Goal: Complete application form

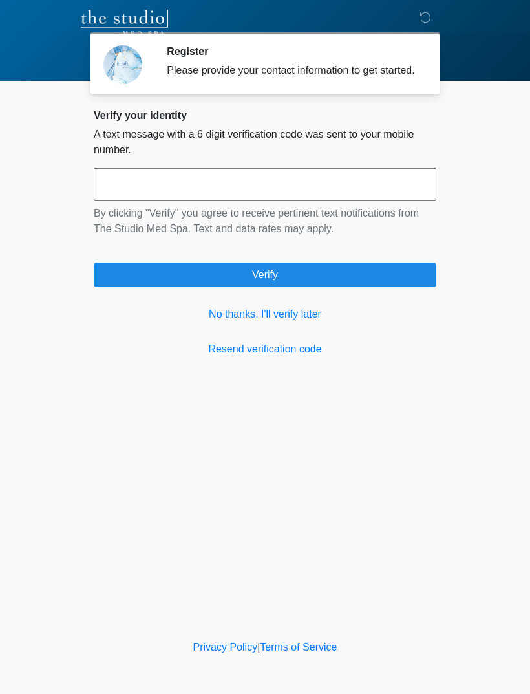
click at [290, 322] on link "No thanks, I'll verify later" at bounding box center [265, 314] width 343 height 16
click at [278, 322] on link "No thanks, I'll verify later" at bounding box center [265, 314] width 343 height 16
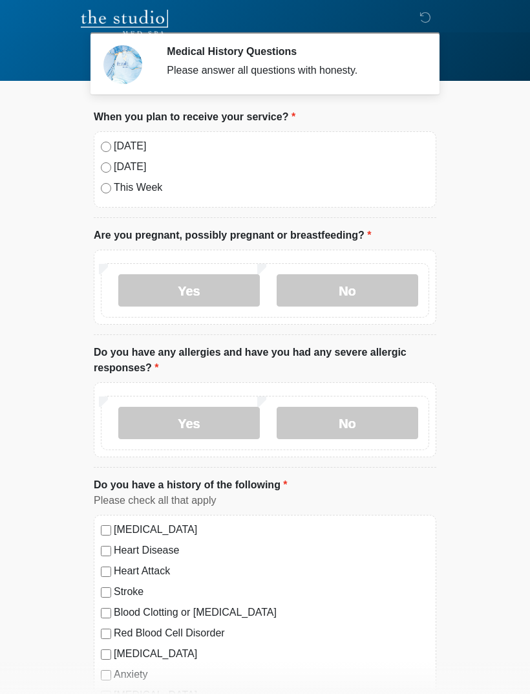
click at [123, 152] on label "Today" at bounding box center [271, 146] width 315 height 16
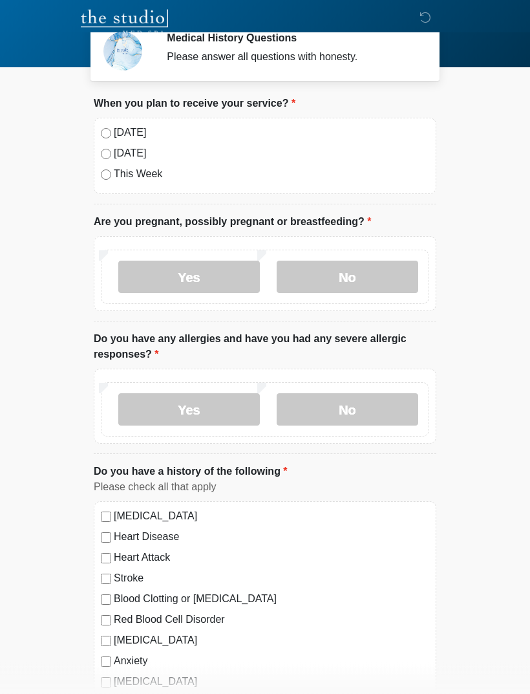
click at [362, 276] on label "No" at bounding box center [348, 277] width 142 height 32
click at [372, 418] on label "No" at bounding box center [348, 409] width 142 height 32
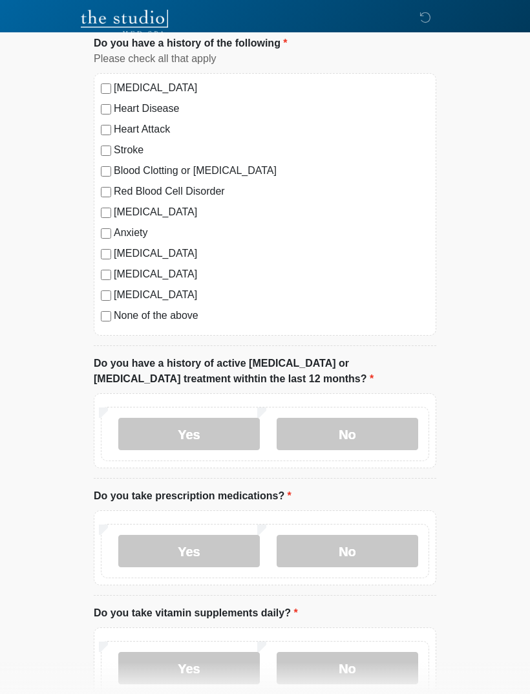
scroll to position [447, 0]
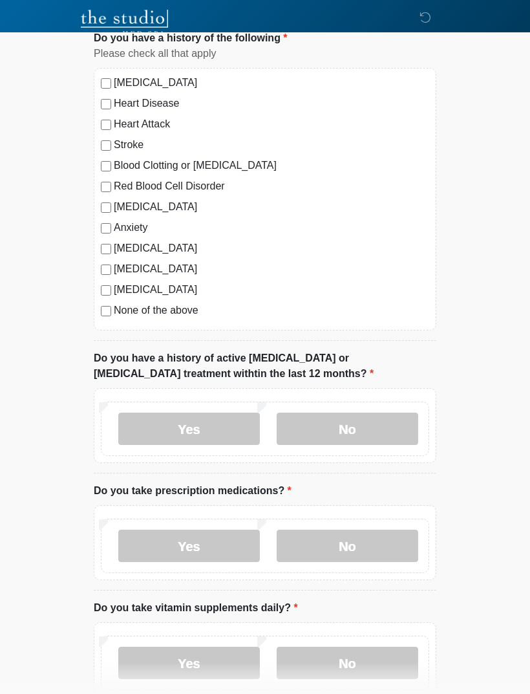
click at [366, 425] on label "No" at bounding box center [348, 428] width 142 height 32
click at [142, 549] on label "Yes" at bounding box center [189, 545] width 142 height 32
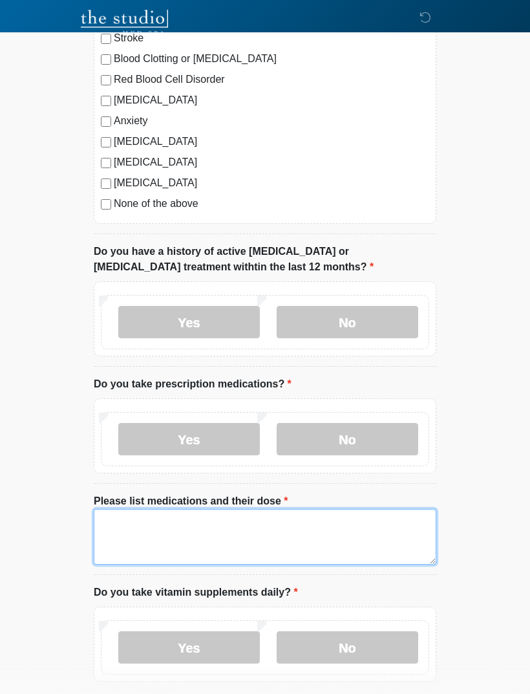
click at [297, 529] on textarea "Please list medications and their dose" at bounding box center [265, 537] width 343 height 56
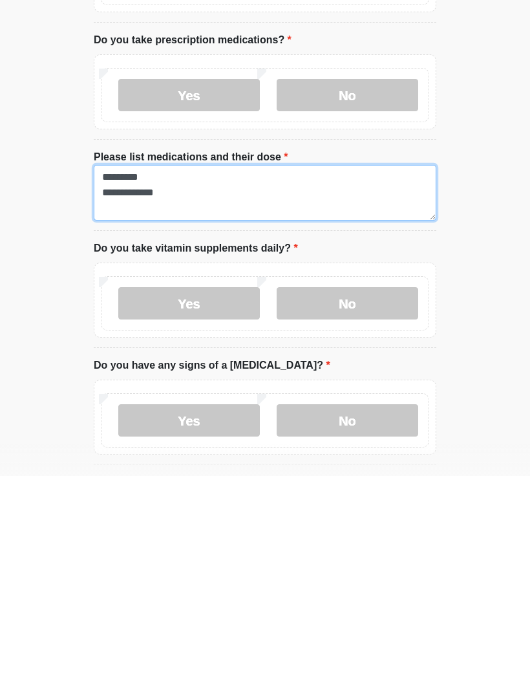
type textarea "**********"
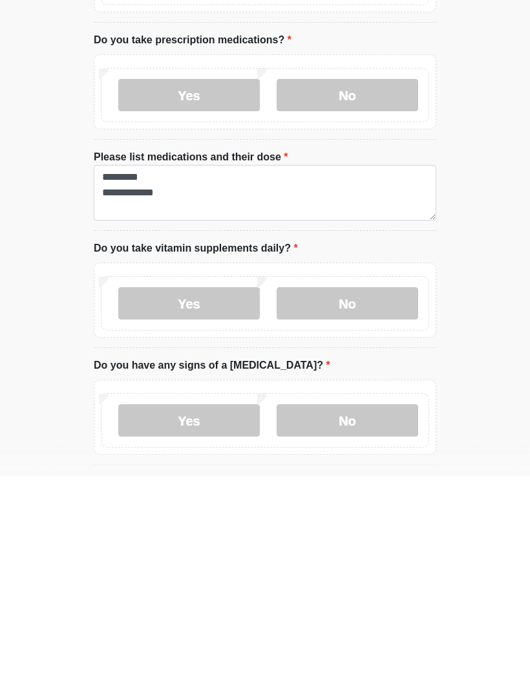
click at [233, 505] on label "Yes" at bounding box center [189, 521] width 142 height 32
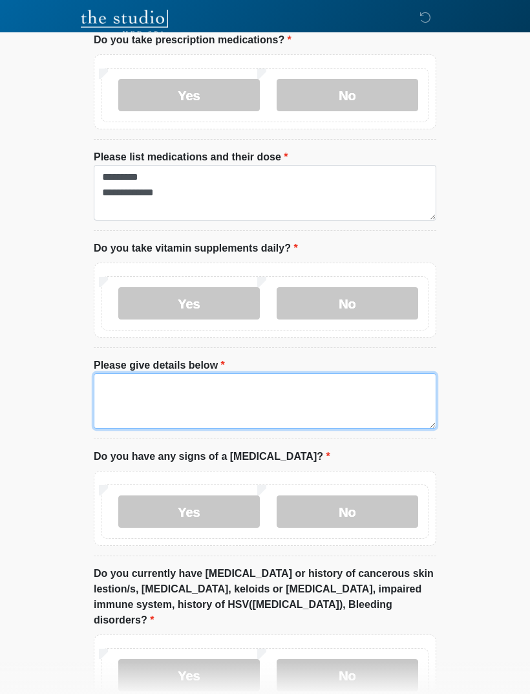
click at [313, 409] on textarea "Please give details below" at bounding box center [265, 401] width 343 height 56
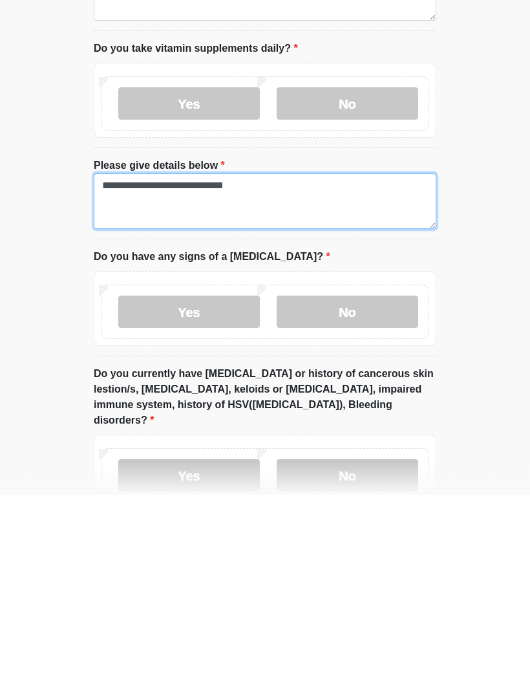
type textarea "**********"
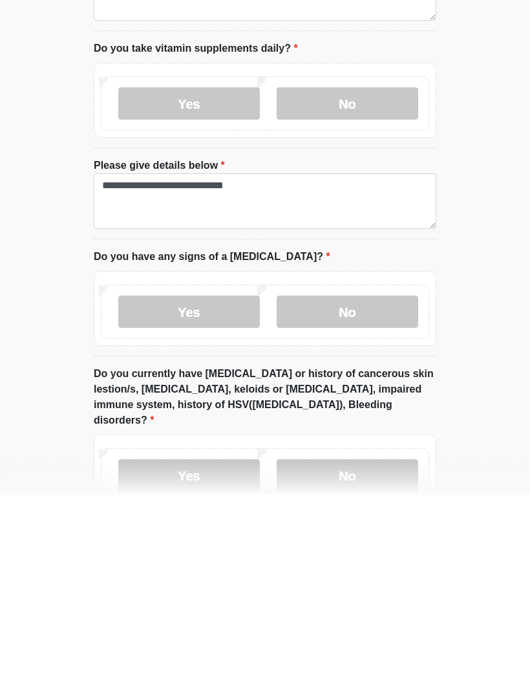
click at [343, 495] on label "No" at bounding box center [348, 511] width 142 height 32
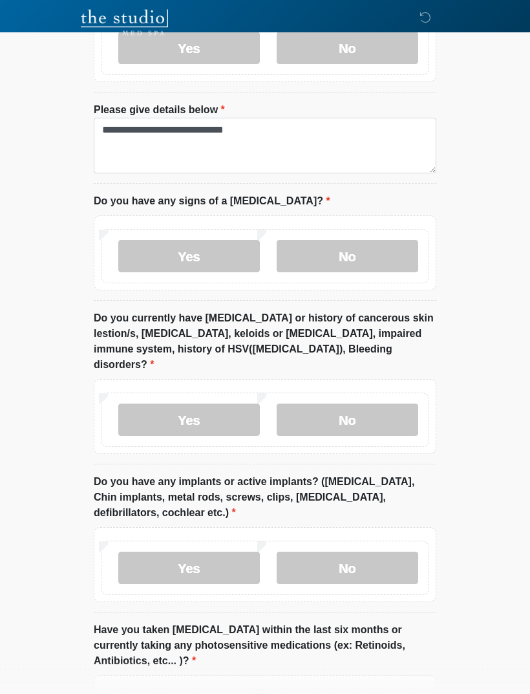
click at [369, 404] on label "No" at bounding box center [348, 420] width 142 height 32
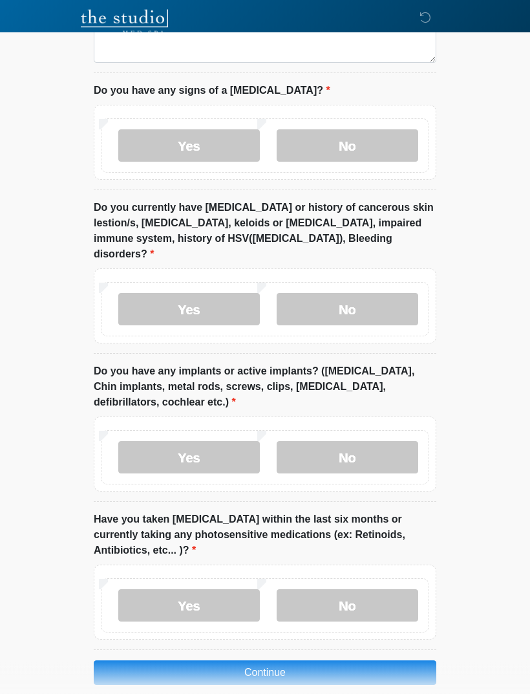
click at [231, 441] on label "Yes" at bounding box center [189, 457] width 142 height 32
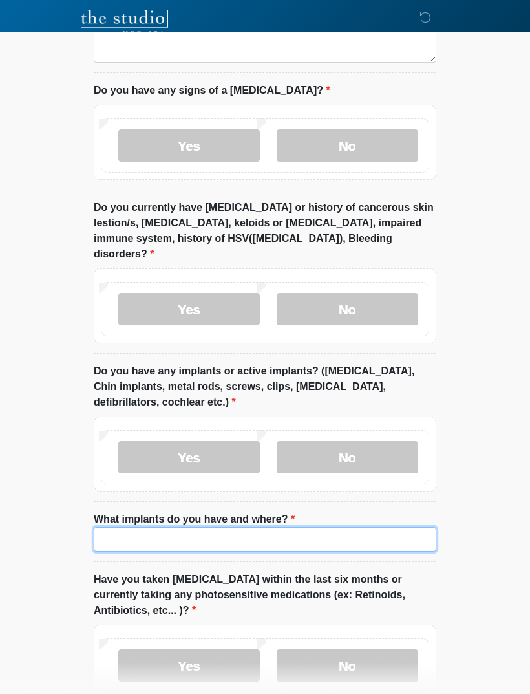
click at [263, 527] on input "What implants do you have and where?" at bounding box center [265, 539] width 343 height 25
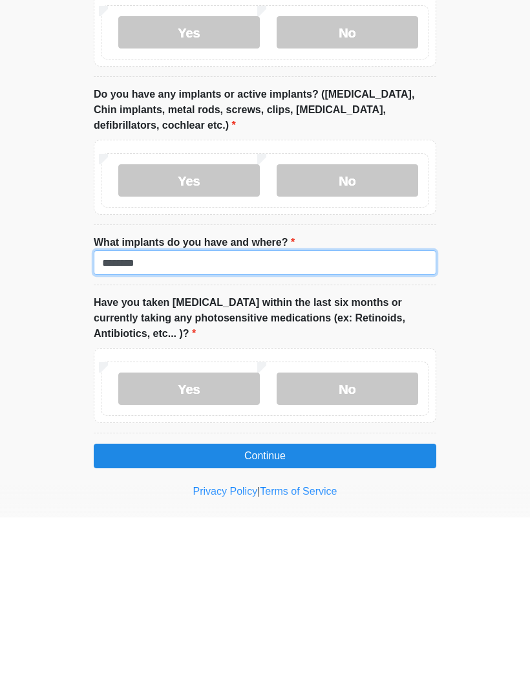
scroll to position [1364, 0]
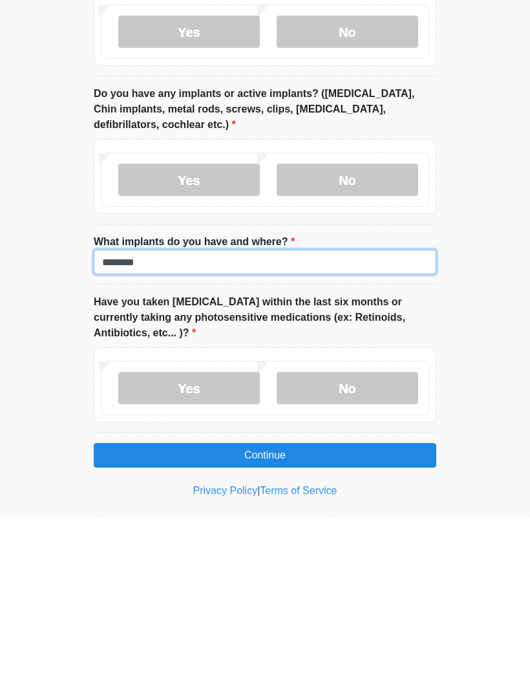
type input "********"
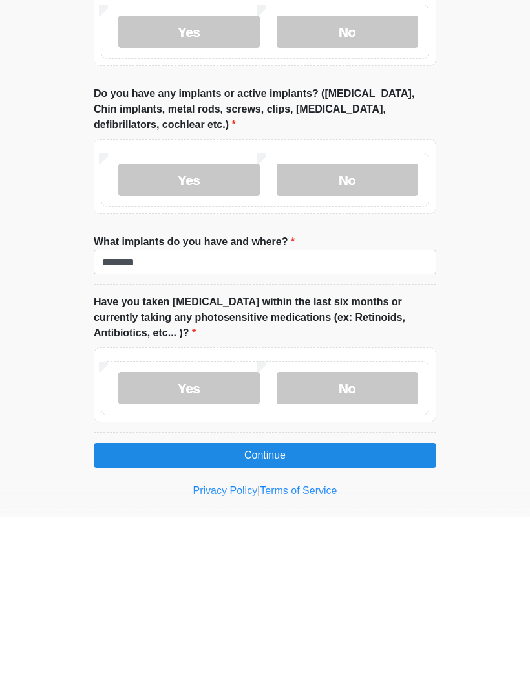
click at [376, 548] on label "No" at bounding box center [348, 564] width 142 height 32
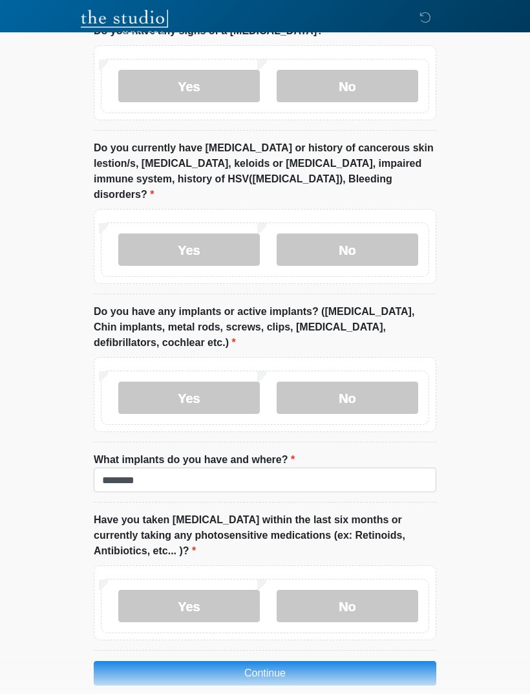
click at [383, 663] on button "Continue" at bounding box center [265, 673] width 343 height 25
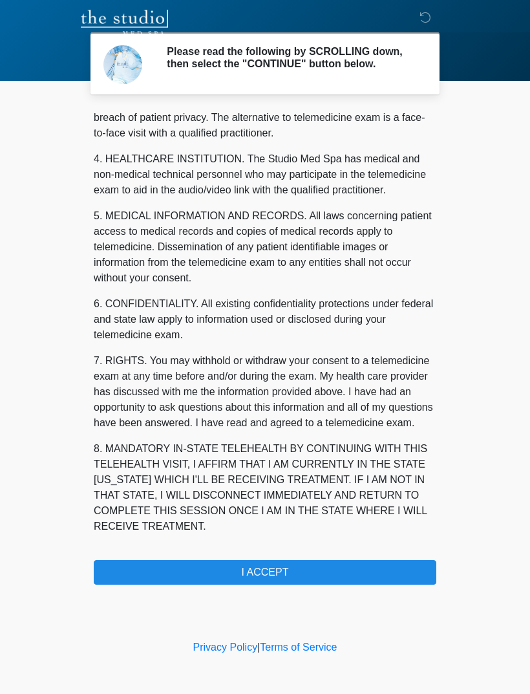
scroll to position [330, 0]
click at [329, 584] on button "I ACCEPT" at bounding box center [265, 572] width 343 height 25
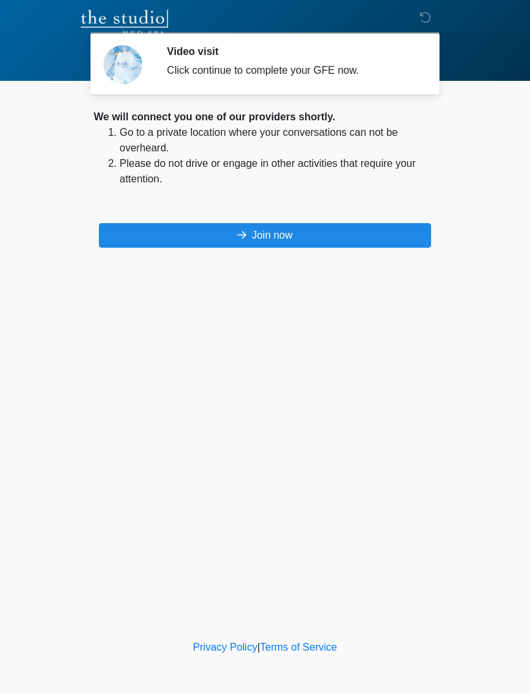
click at [308, 236] on button "Join now" at bounding box center [265, 235] width 332 height 25
